Goal: Navigation & Orientation: Find specific page/section

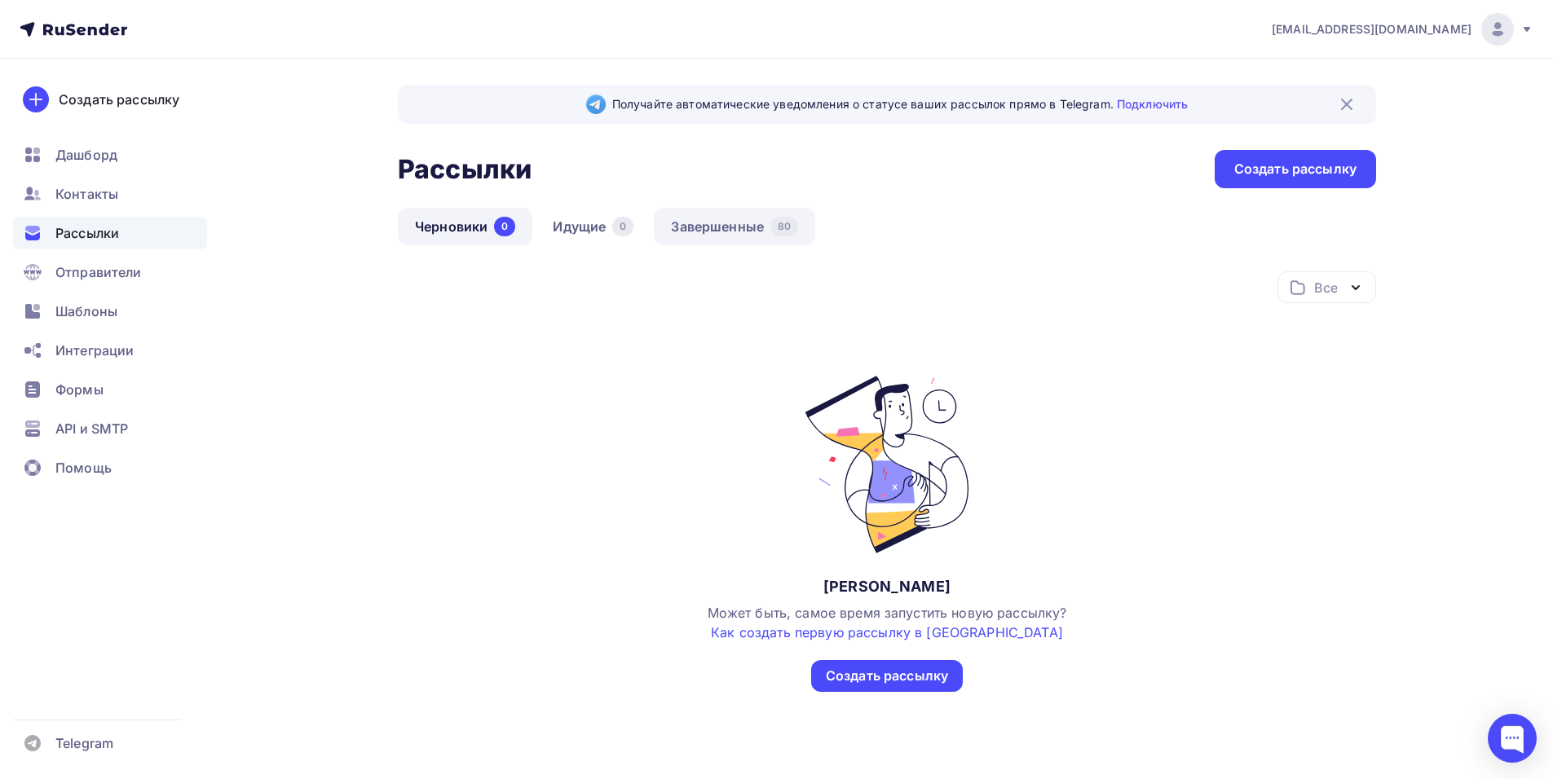
click at [713, 229] on link "Завершенные 80" at bounding box center [734, 227] width 161 height 38
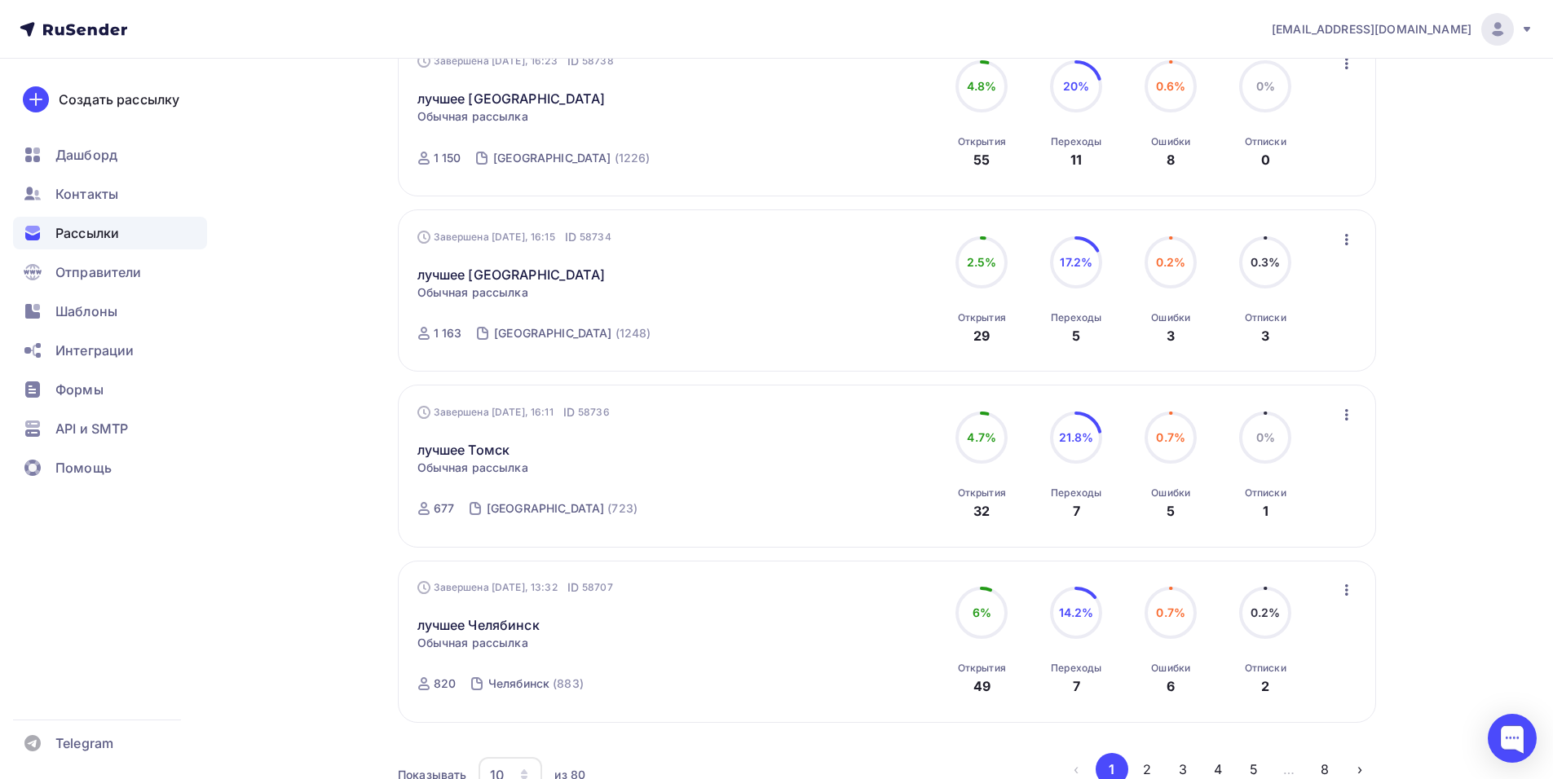
scroll to position [1476, 0]
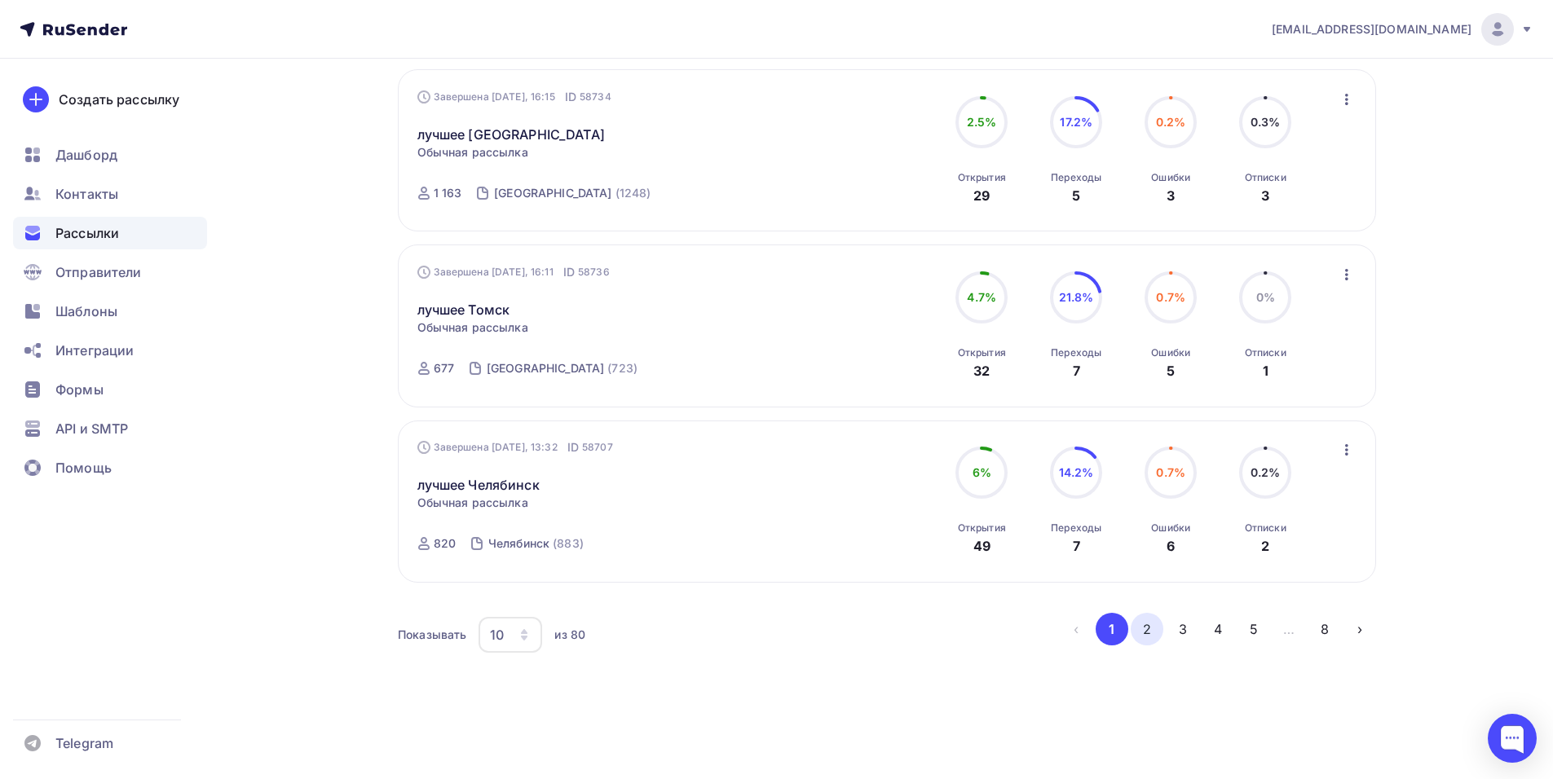
click at [1154, 635] on button "2" at bounding box center [1147, 629] width 33 height 33
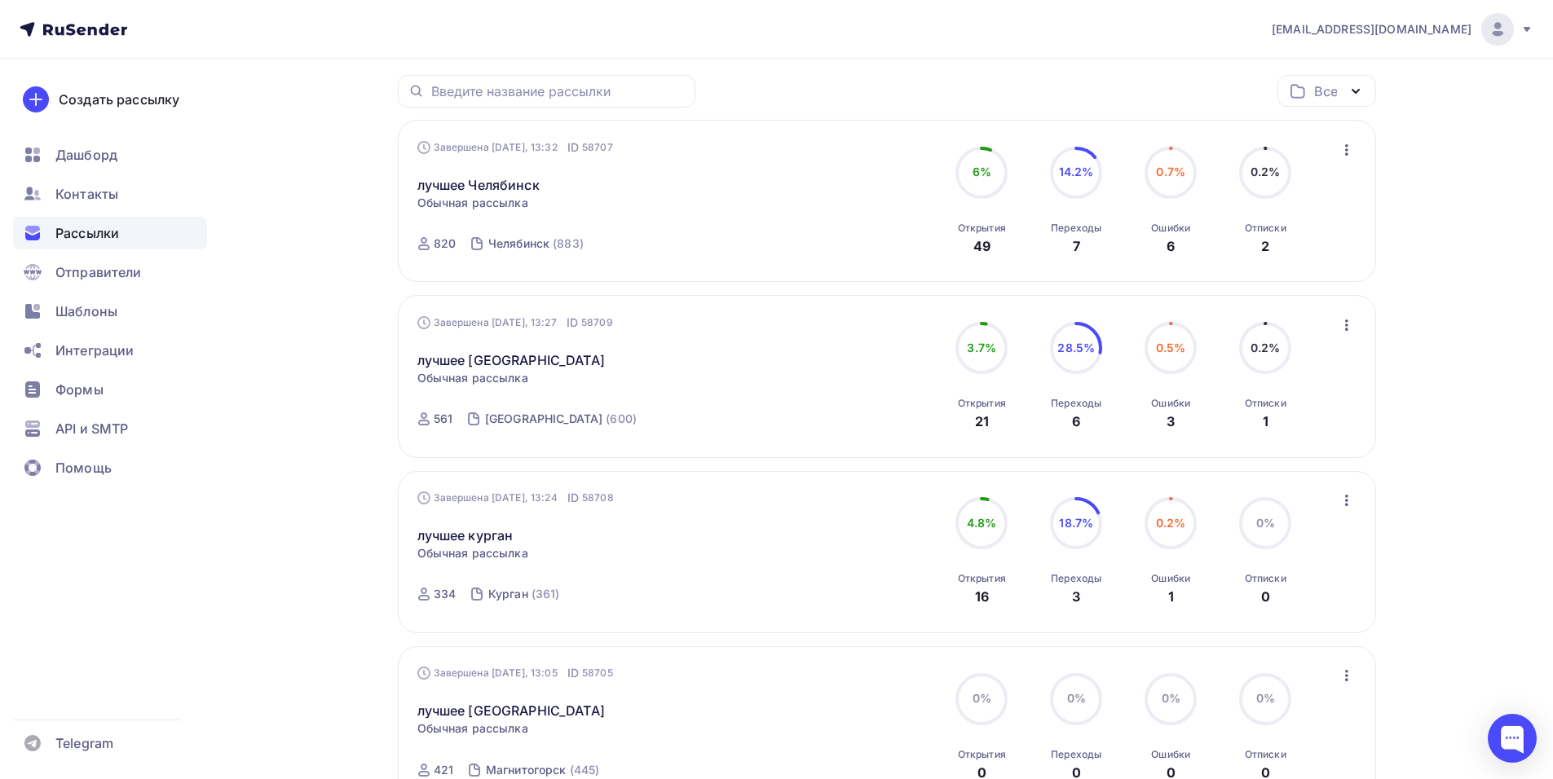
scroll to position [0, 0]
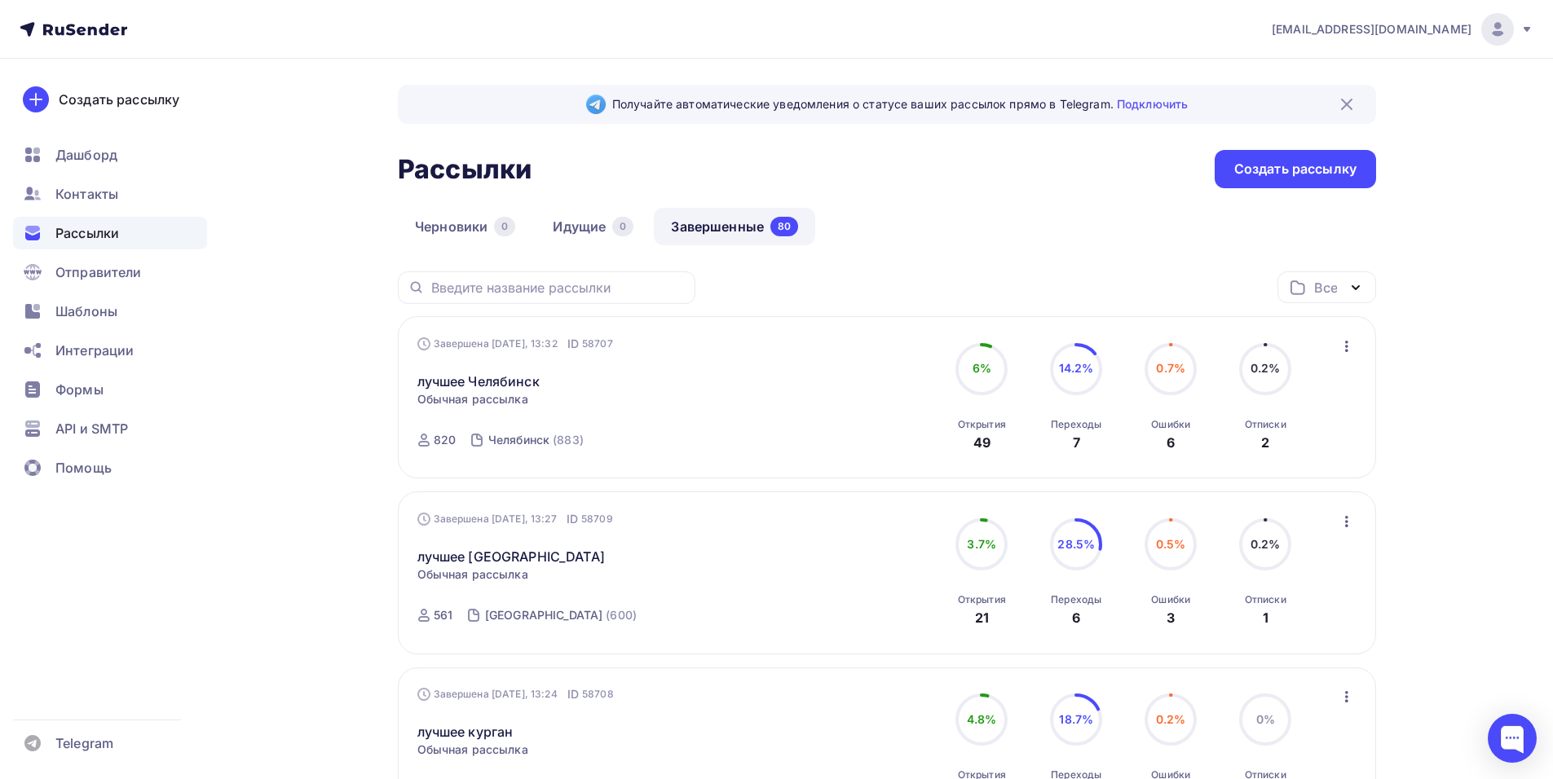
click at [556, 161] on div "Рассылки Рассылки Создать рассылку" at bounding box center [887, 169] width 978 height 38
click at [105, 320] on span "Шаблоны" at bounding box center [86, 312] width 62 height 20
